Goal: Transaction & Acquisition: Book appointment/travel/reservation

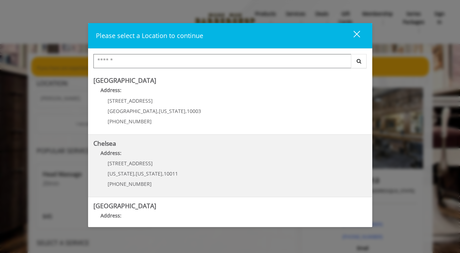
scroll to position [44, 0]
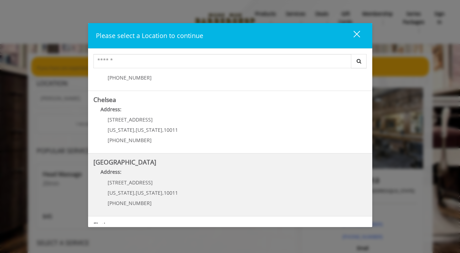
click at [147, 175] on Street "Address:" at bounding box center [230, 173] width 274 height 11
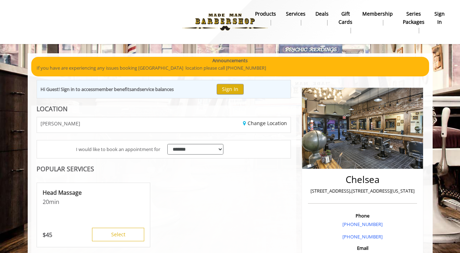
scroll to position [76, 0]
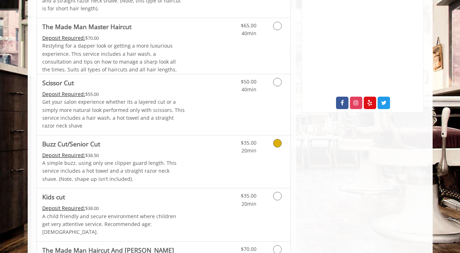
scroll to position [421, 0]
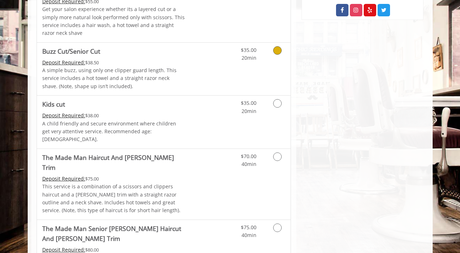
click at [276, 52] on icon "Grooming services" at bounding box center [277, 50] width 9 height 9
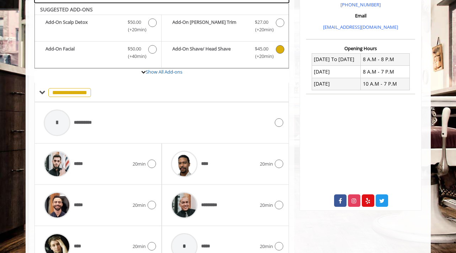
scroll to position [233, 0]
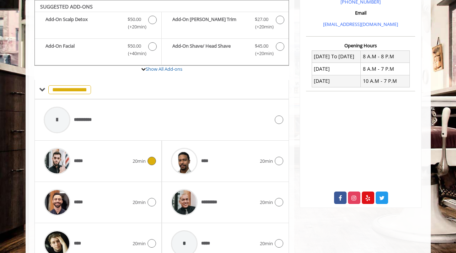
click at [149, 162] on icon at bounding box center [151, 161] width 9 height 9
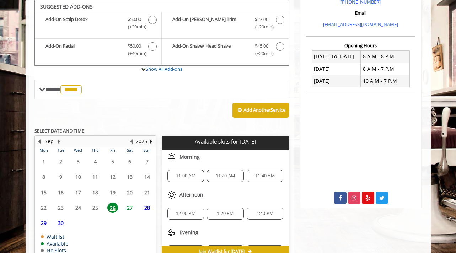
click at [117, 208] on span "26" at bounding box center [112, 207] width 11 height 10
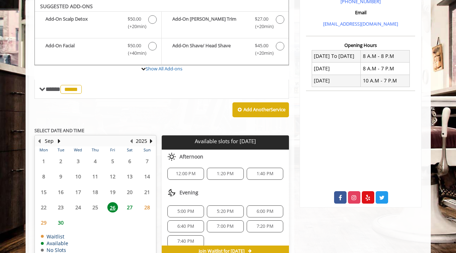
scroll to position [47, 0]
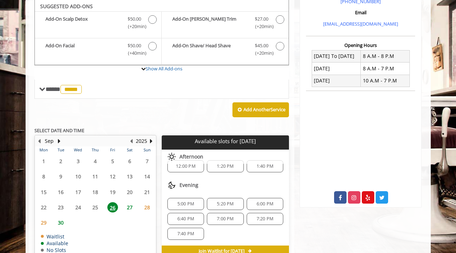
click at [180, 208] on div "5:00 PM" at bounding box center [185, 204] width 37 height 12
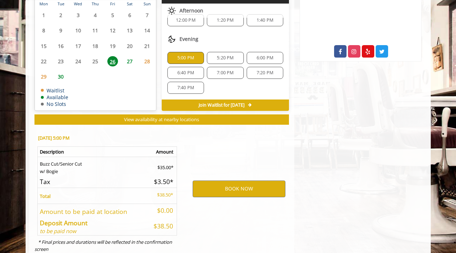
scroll to position [400, 0]
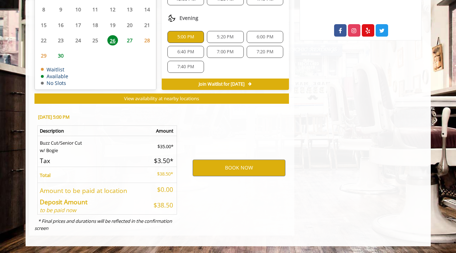
click at [224, 39] on span "5:20 PM" at bounding box center [225, 37] width 17 height 6
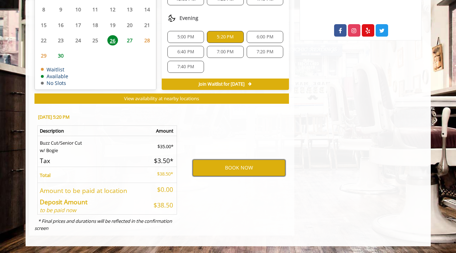
click at [233, 167] on button "BOOK NOW" at bounding box center [239, 167] width 93 height 16
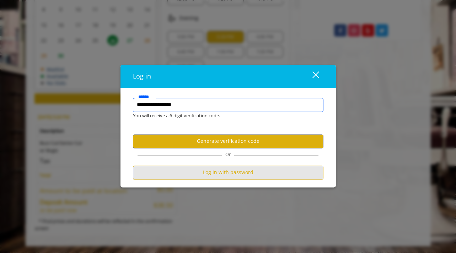
type input "**********"
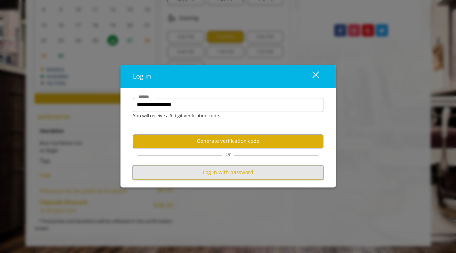
click at [245, 172] on button "Log in with password" at bounding box center [228, 173] width 190 height 14
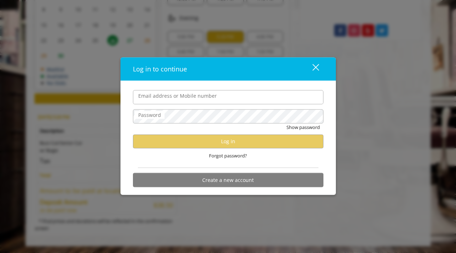
scroll to position [0, 0]
type input "**********"
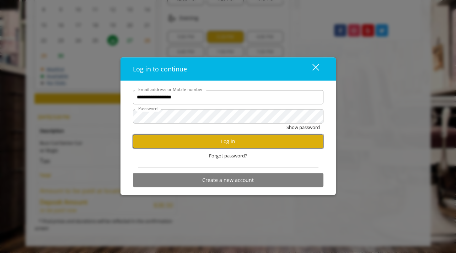
click at [202, 139] on button "Log in" at bounding box center [228, 141] width 190 height 14
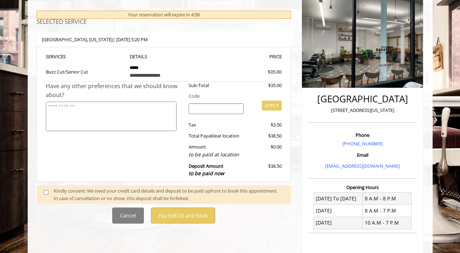
scroll to position [153, 0]
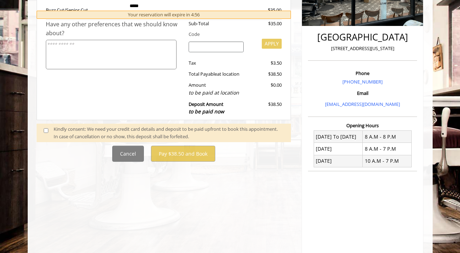
click at [55, 135] on div "Kindly consent: We need your credit card details and deposit to be paid upfront…" at bounding box center [169, 132] width 230 height 15
click at [48, 132] on span at bounding box center [48, 132] width 21 height 15
click at [43, 131] on span at bounding box center [48, 132] width 21 height 15
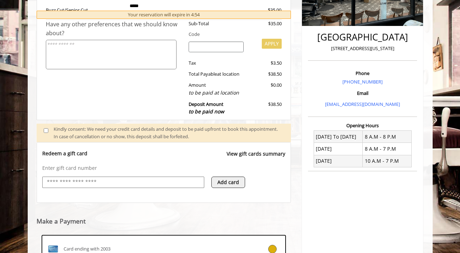
scroll to position [144, 0]
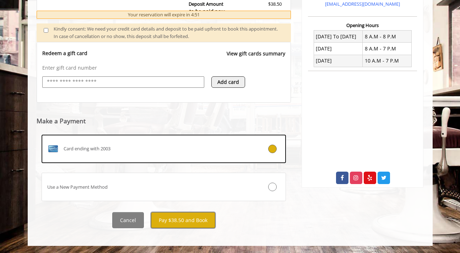
click at [183, 215] on button "Pay $38.50 and Book" at bounding box center [183, 220] width 64 height 16
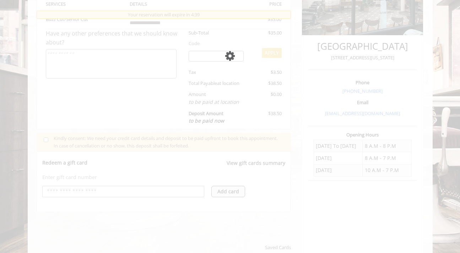
scroll to position [0, 0]
